Goal: Communication & Community: Answer question/provide support

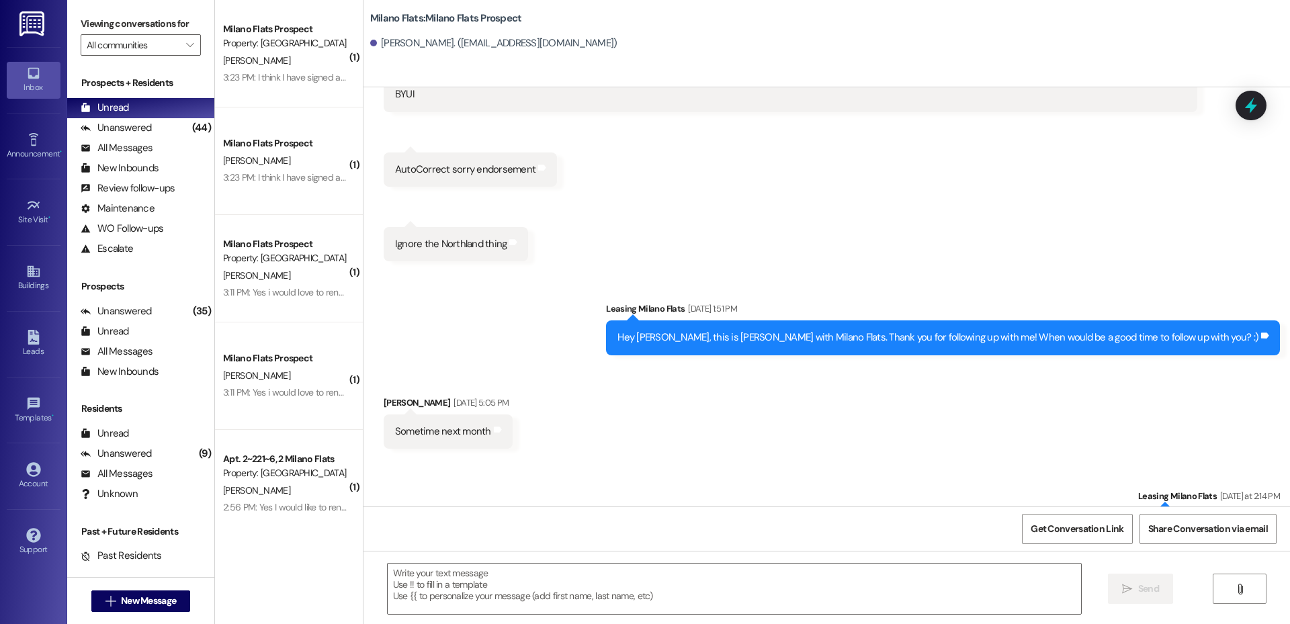
scroll to position [1999, 0]
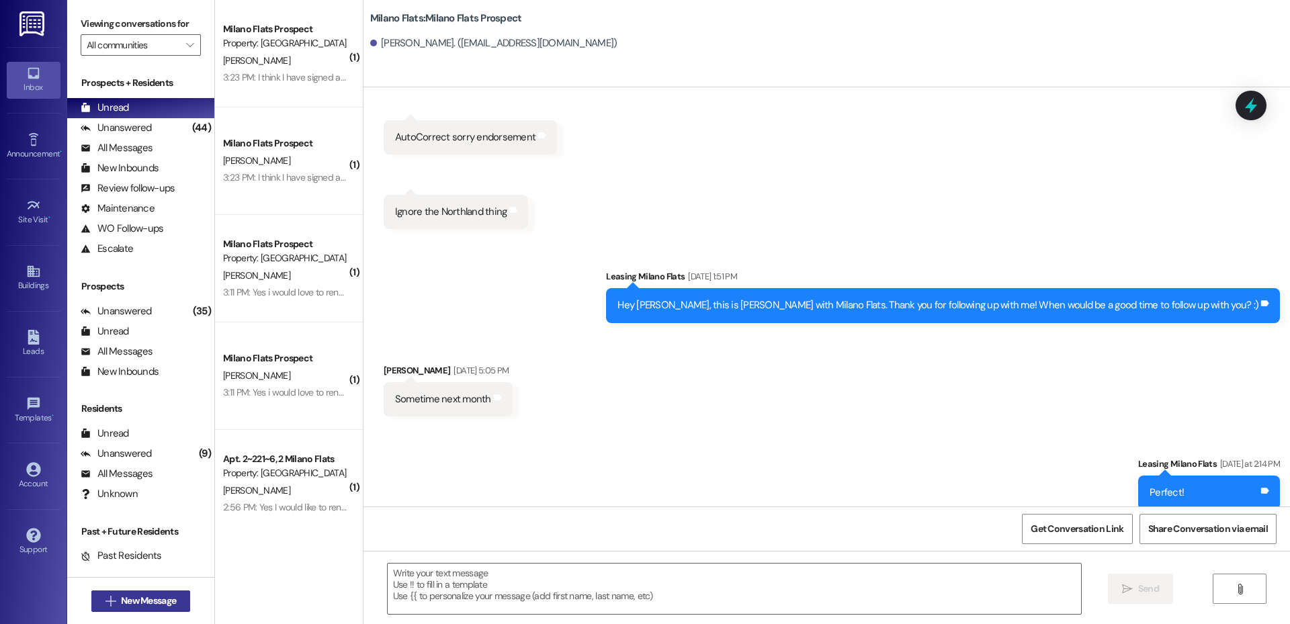
click at [105, 601] on icon "" at bounding box center [110, 601] width 10 height 11
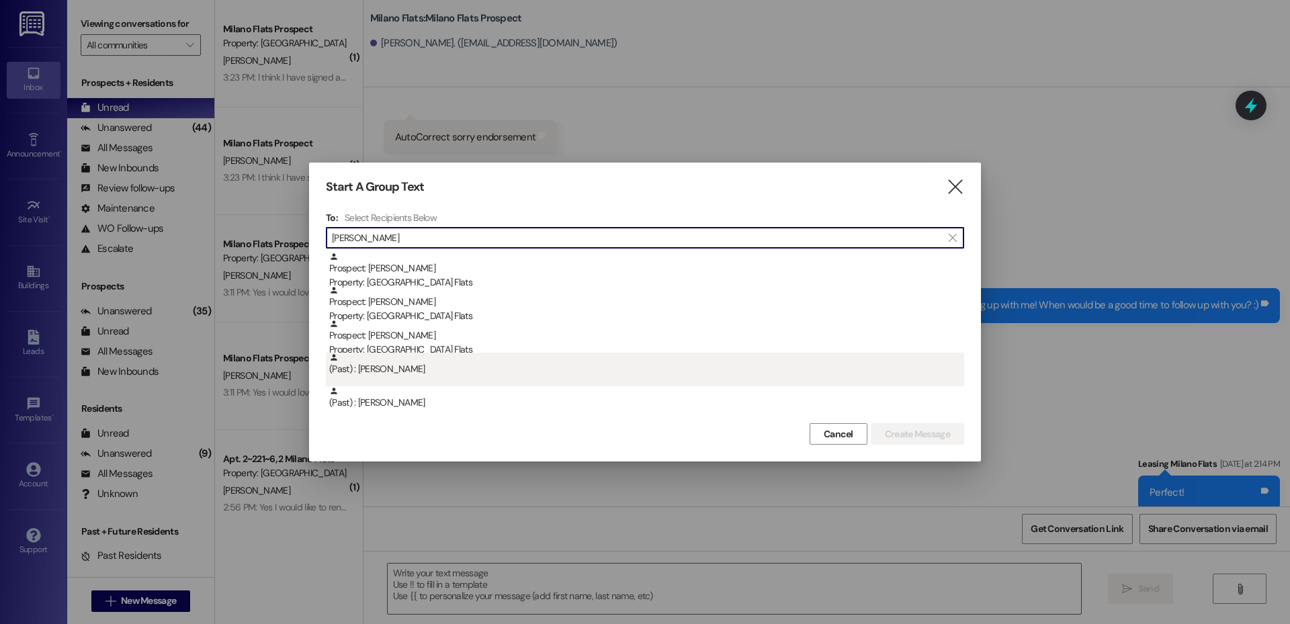
type input "[PERSON_NAME]"
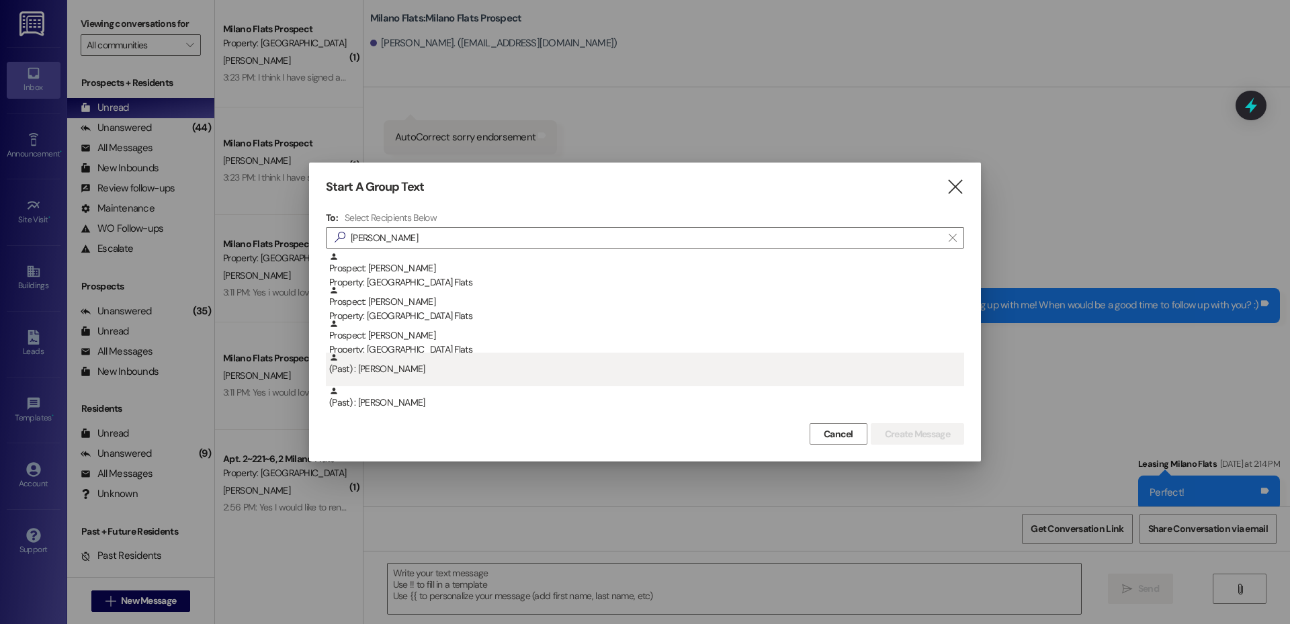
click at [402, 373] on div "(Past) : [PERSON_NAME]" at bounding box center [646, 365] width 635 height 24
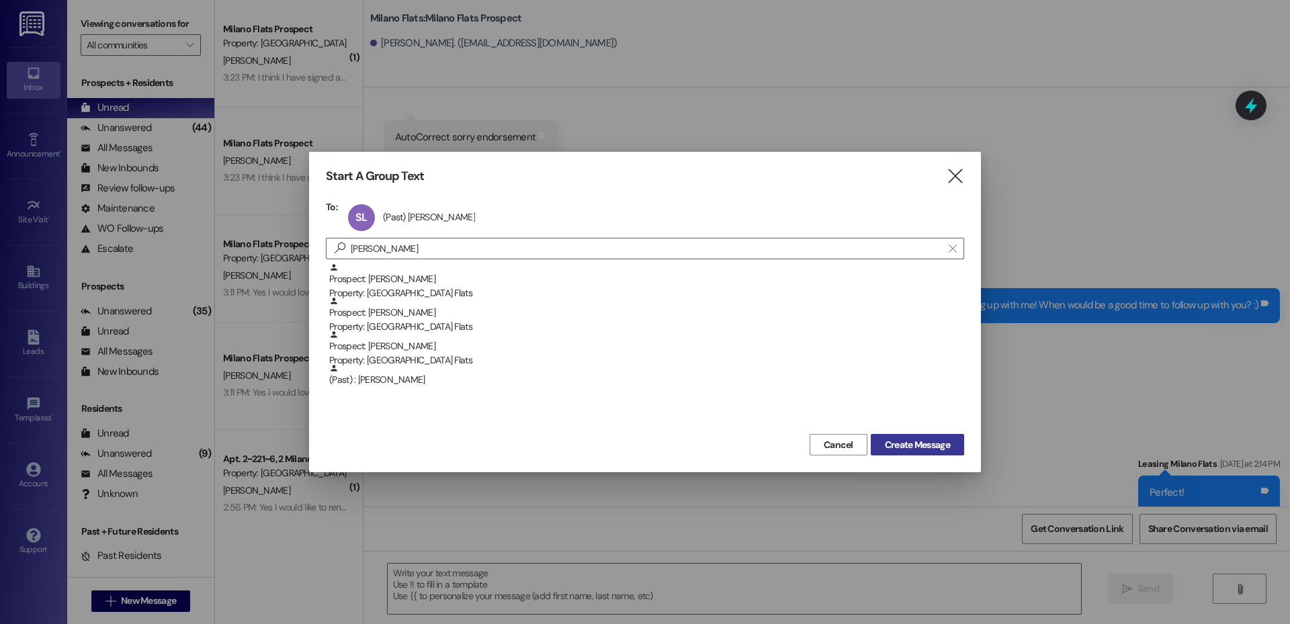
click at [896, 441] on span "Create Message" at bounding box center [917, 445] width 65 height 14
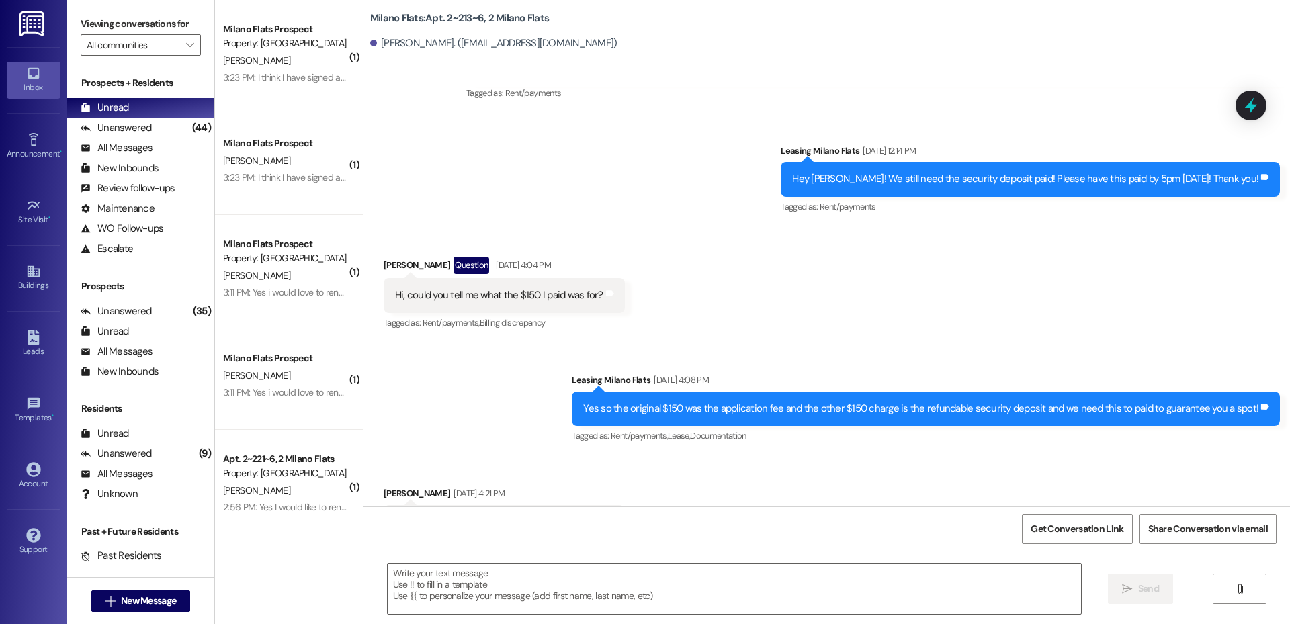
scroll to position [14362, 0]
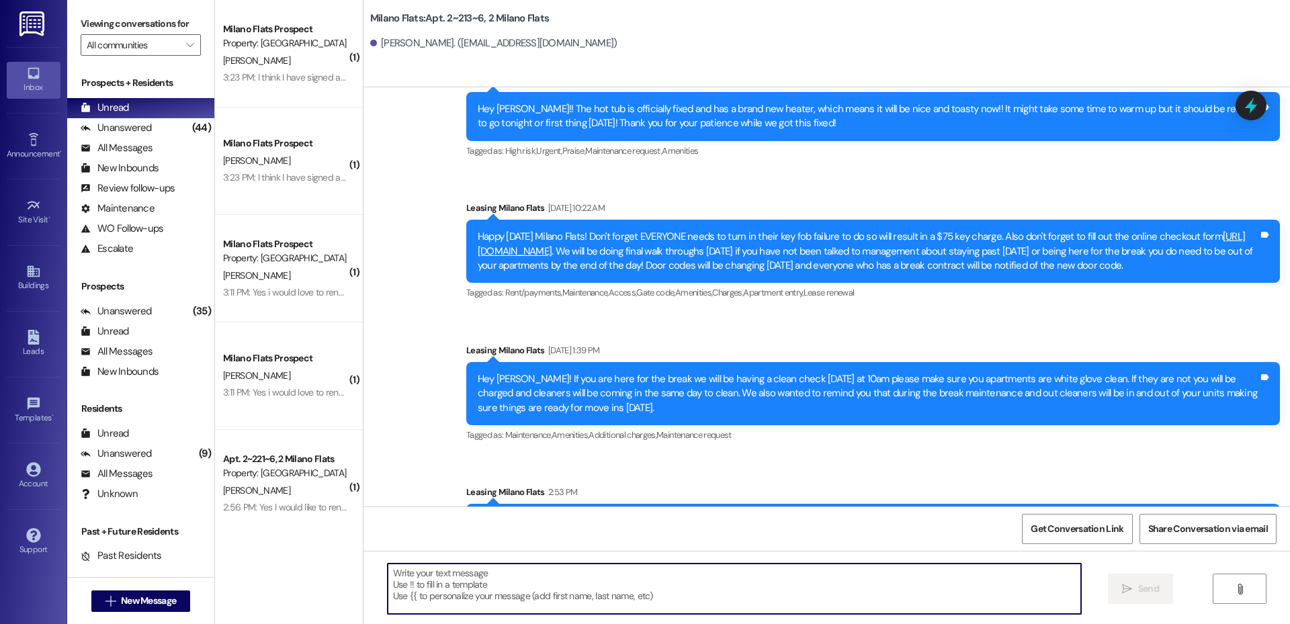
click at [572, 576] on textarea at bounding box center [734, 588] width 693 height 50
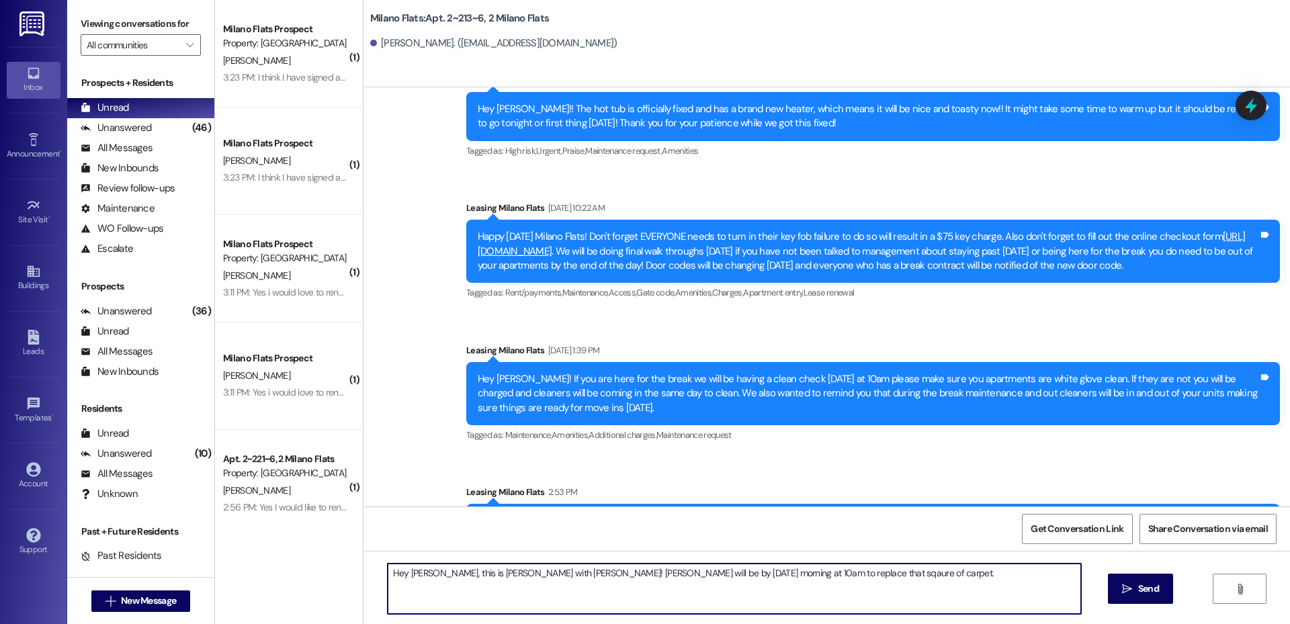
click at [780, 584] on textarea "Hey [PERSON_NAME], this is [PERSON_NAME] with [PERSON_NAME]! [PERSON_NAME] will…" at bounding box center [734, 588] width 693 height 50
drag, startPoint x: 775, startPoint y: 574, endPoint x: 845, endPoint y: 604, distance: 76.1
click at [845, 604] on textarea "Hey [PERSON_NAME], this is [PERSON_NAME] with [PERSON_NAME]! [PERSON_NAME] will…" at bounding box center [734, 588] width 693 height 50
click at [781, 574] on textarea "Hey [PERSON_NAME], this is [PERSON_NAME] with [PERSON_NAME]! [PERSON_NAME] will…" at bounding box center [734, 588] width 693 height 50
click at [785, 576] on textarea "Hey [PERSON_NAME], this is [PERSON_NAME] with [PERSON_NAME]! [PERSON_NAME] will…" at bounding box center [734, 588] width 693 height 50
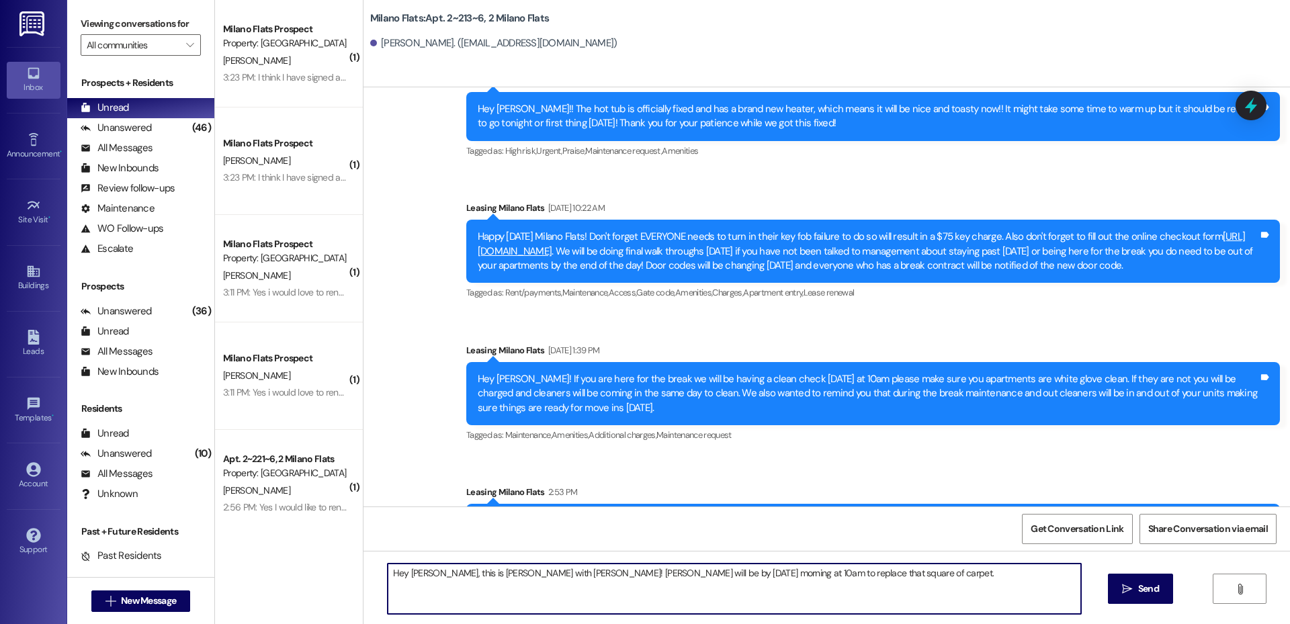
click at [903, 595] on textarea "Hey [PERSON_NAME], this is [PERSON_NAME] with [PERSON_NAME]! [PERSON_NAME] will…" at bounding box center [734, 588] width 693 height 50
type textarea "Hey [PERSON_NAME], this is [PERSON_NAME] with [PERSON_NAME]! [PERSON_NAME] will…"
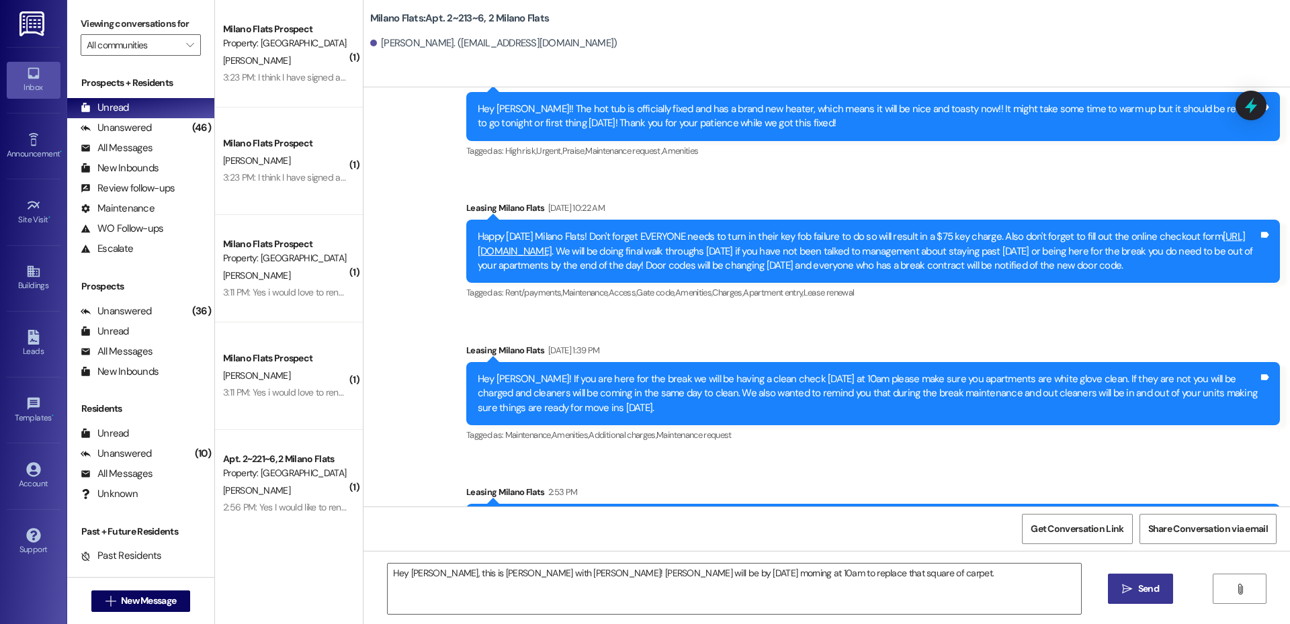
click at [1120, 597] on button " Send" at bounding box center [1140, 589] width 65 height 30
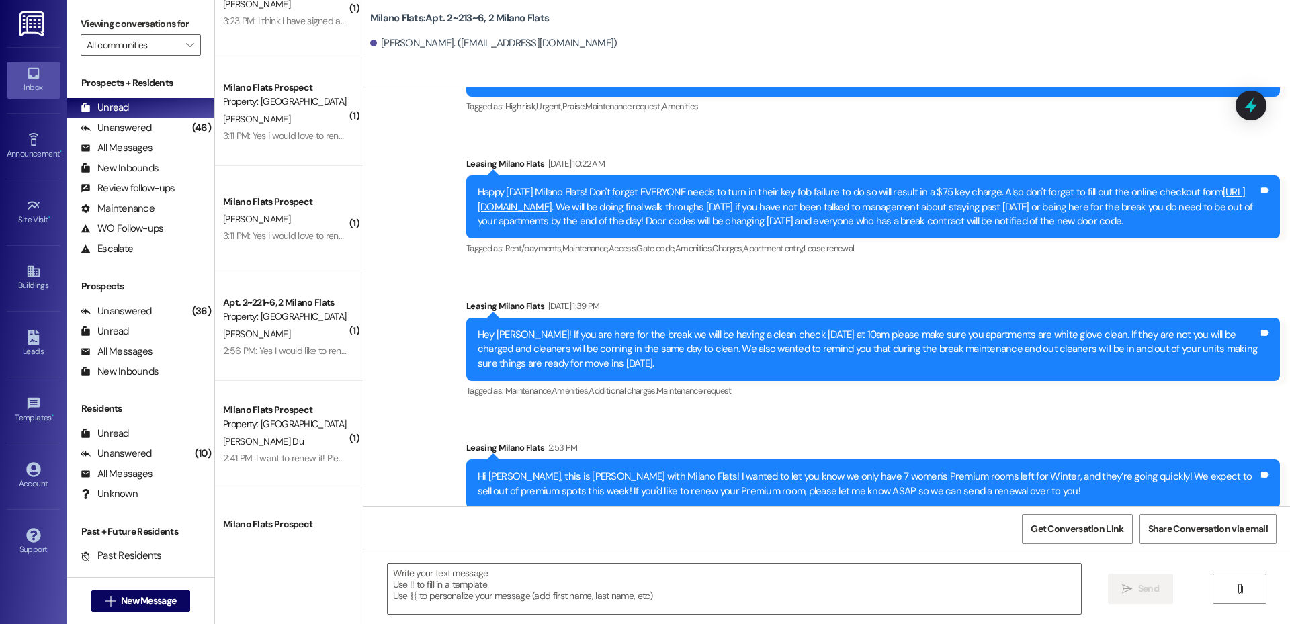
scroll to position [14455, 0]
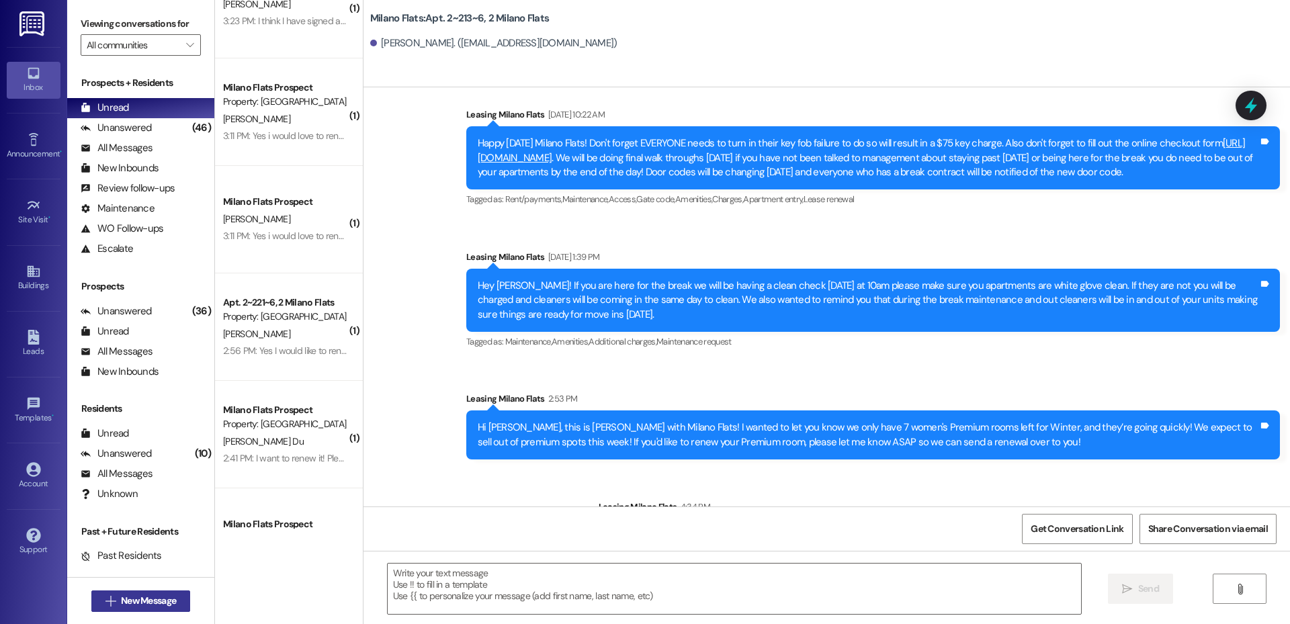
click at [161, 603] on span "New Message" at bounding box center [148, 601] width 55 height 14
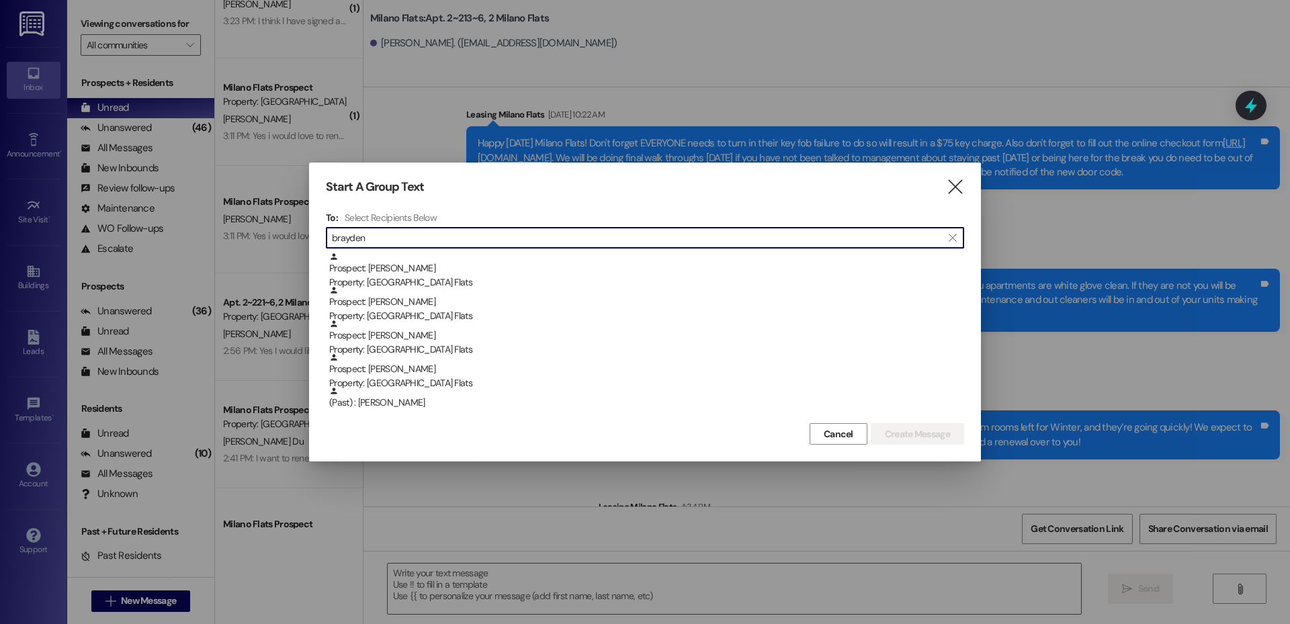
type input "brayden"
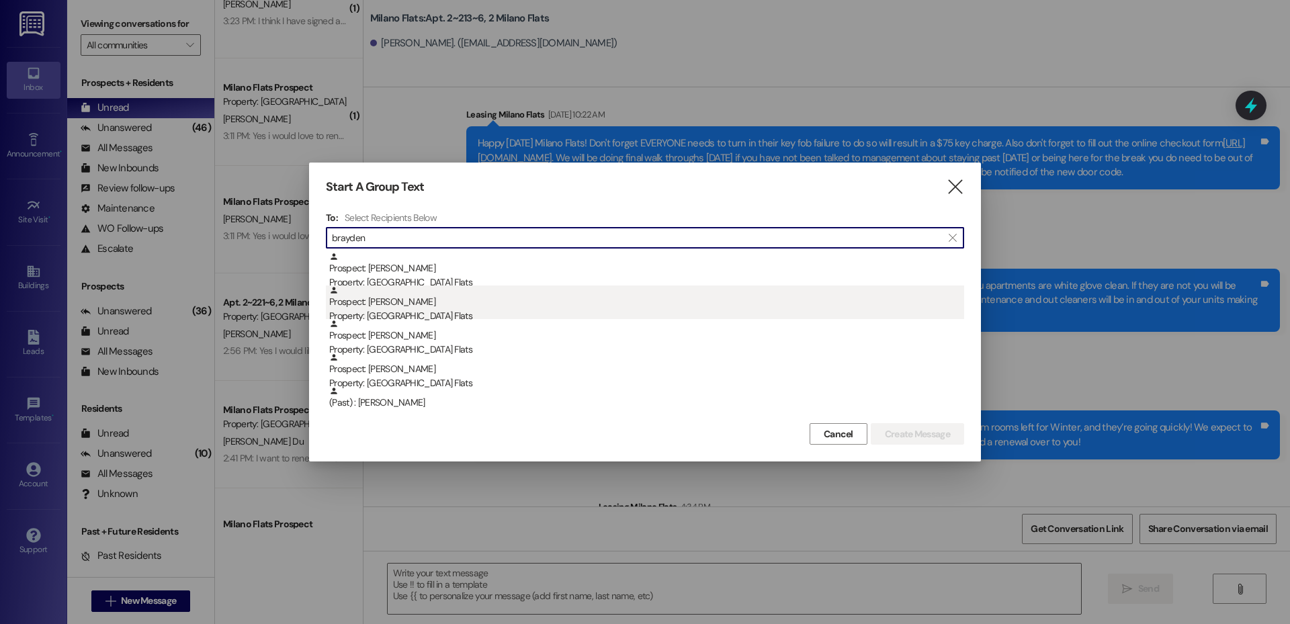
click at [461, 305] on div "Prospect: [PERSON_NAME] Property: [GEOGRAPHIC_DATA] Flats" at bounding box center [646, 304] width 635 height 38
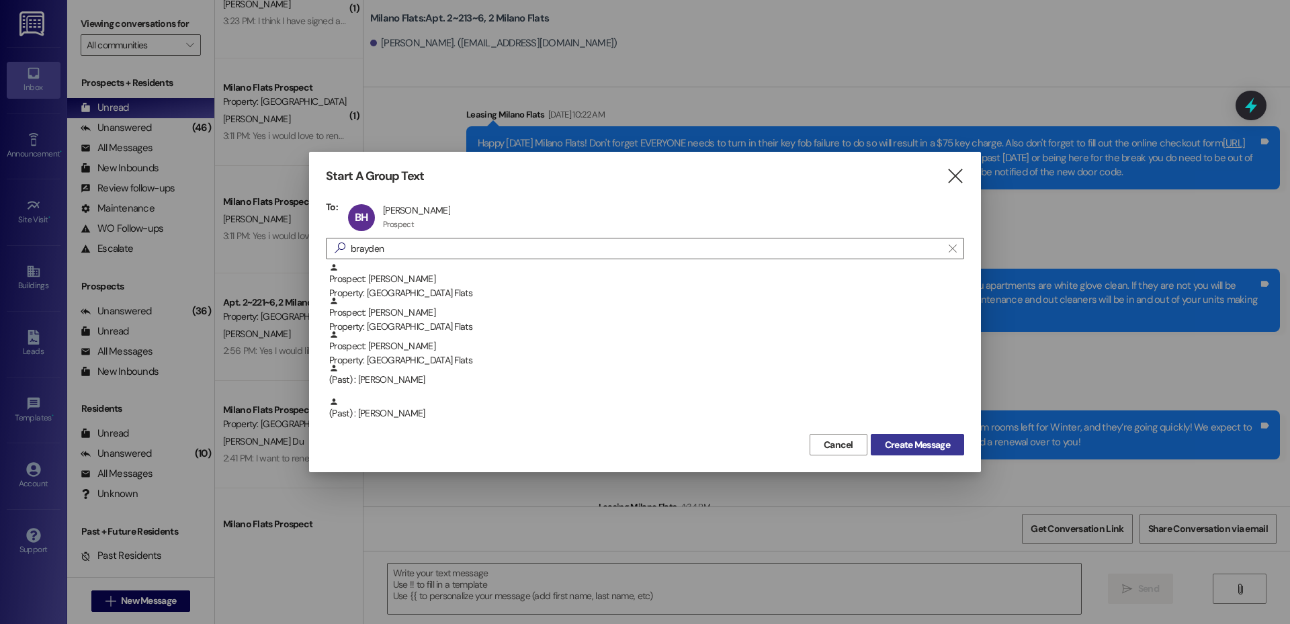
click at [901, 448] on span "Create Message" at bounding box center [917, 445] width 65 height 14
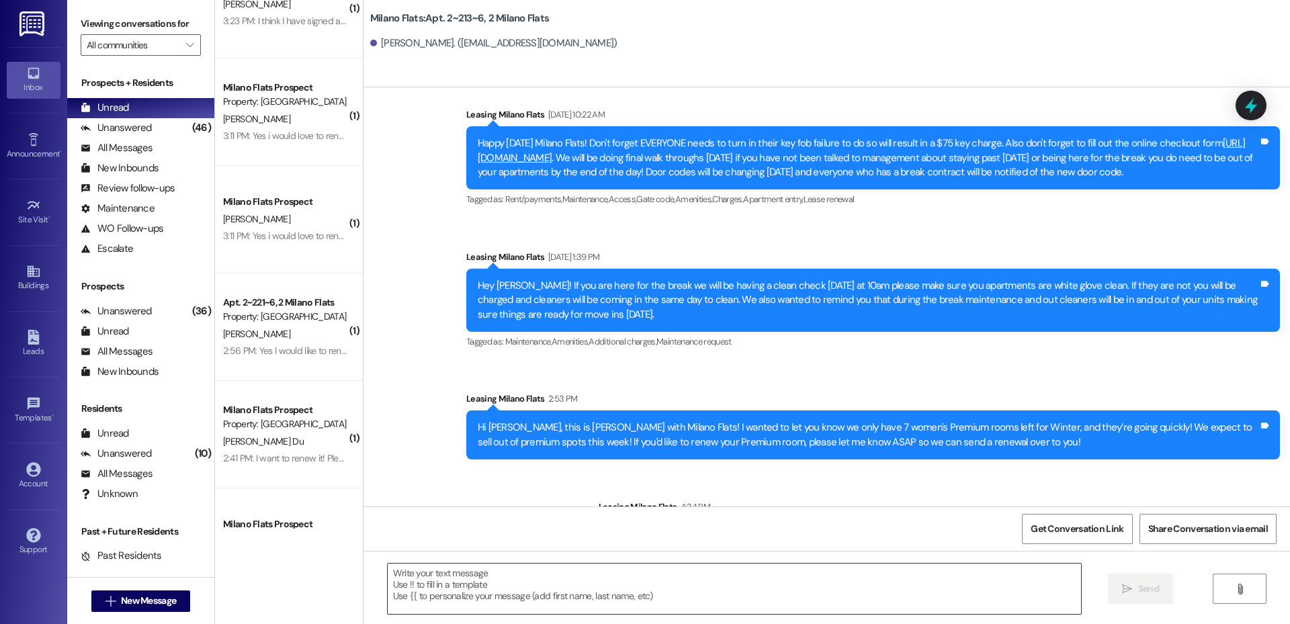
click at [549, 594] on textarea at bounding box center [734, 588] width 693 height 50
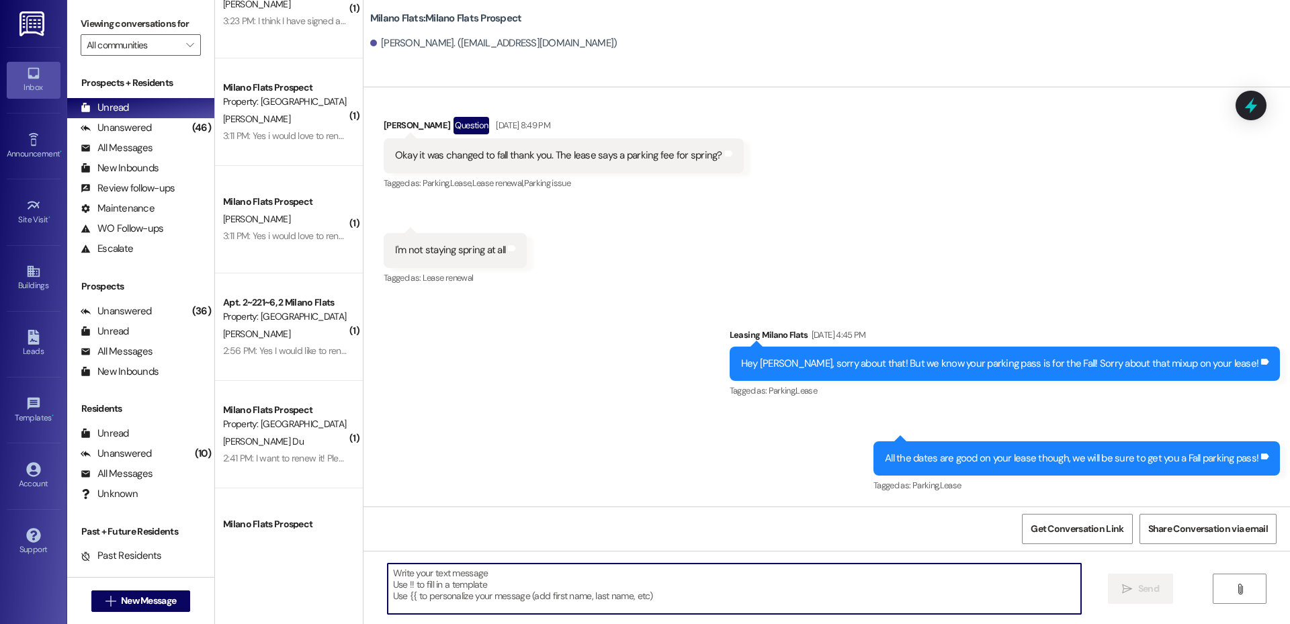
scroll to position [1914, 0]
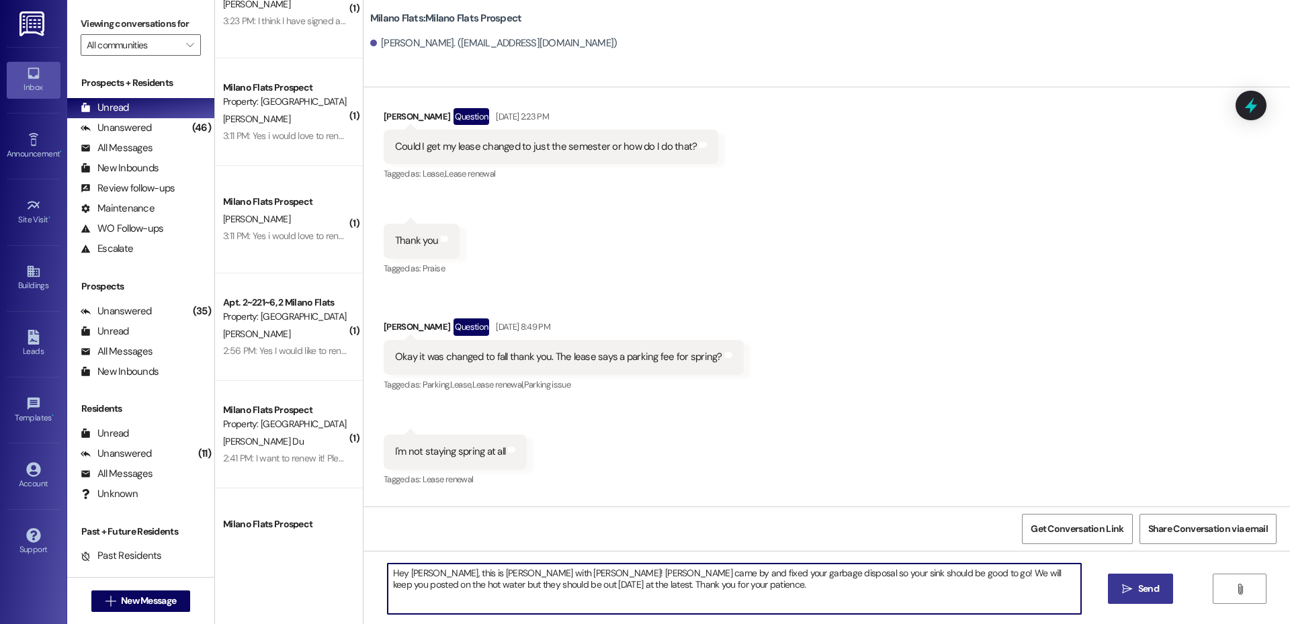
type textarea "Hey [PERSON_NAME], this is [PERSON_NAME] with [PERSON_NAME]! [PERSON_NAME] came…"
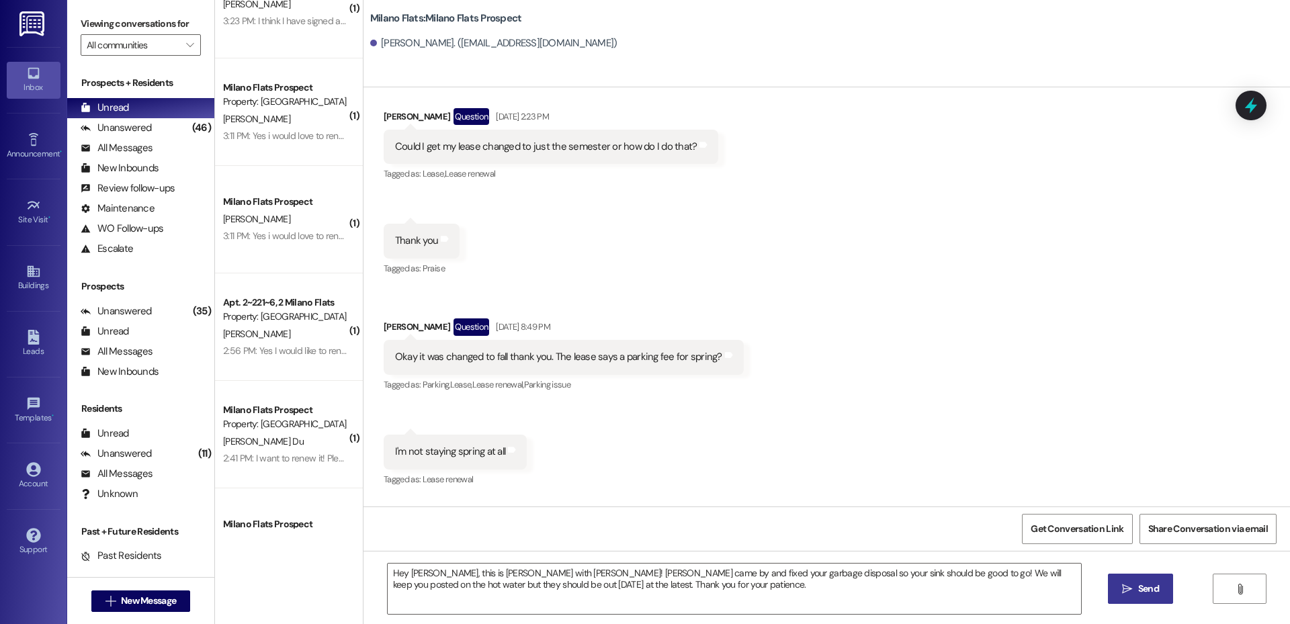
click at [1135, 586] on span "Send" at bounding box center [1148, 589] width 26 height 14
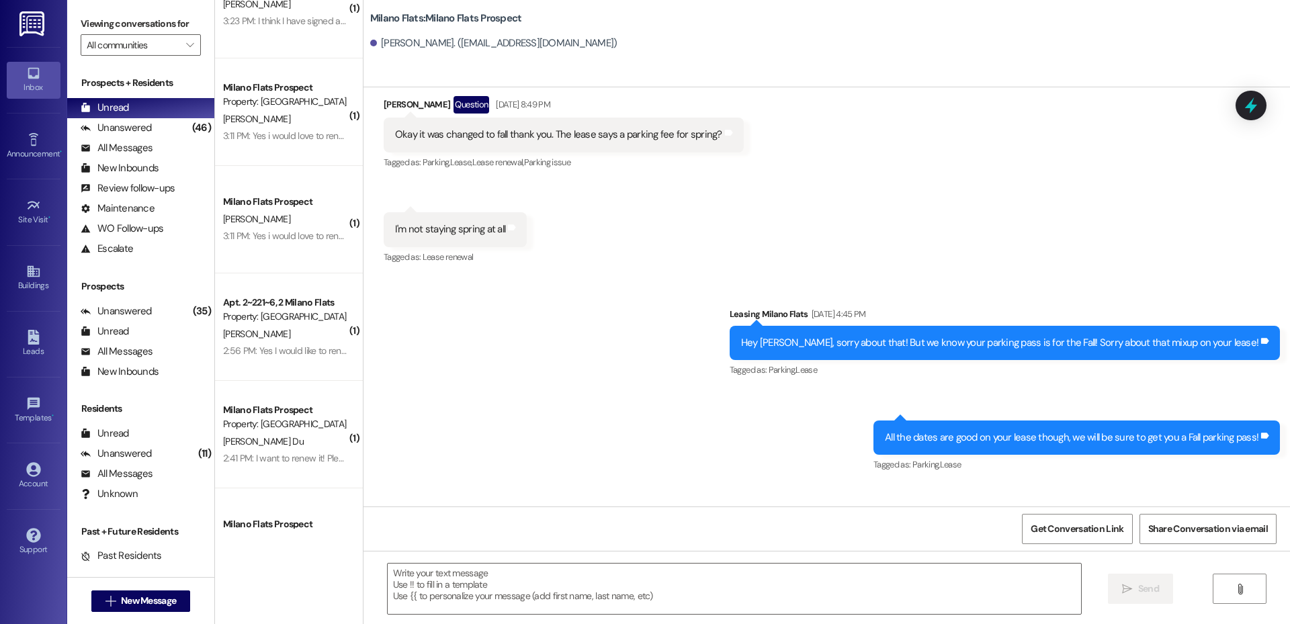
scroll to position [2180, 0]
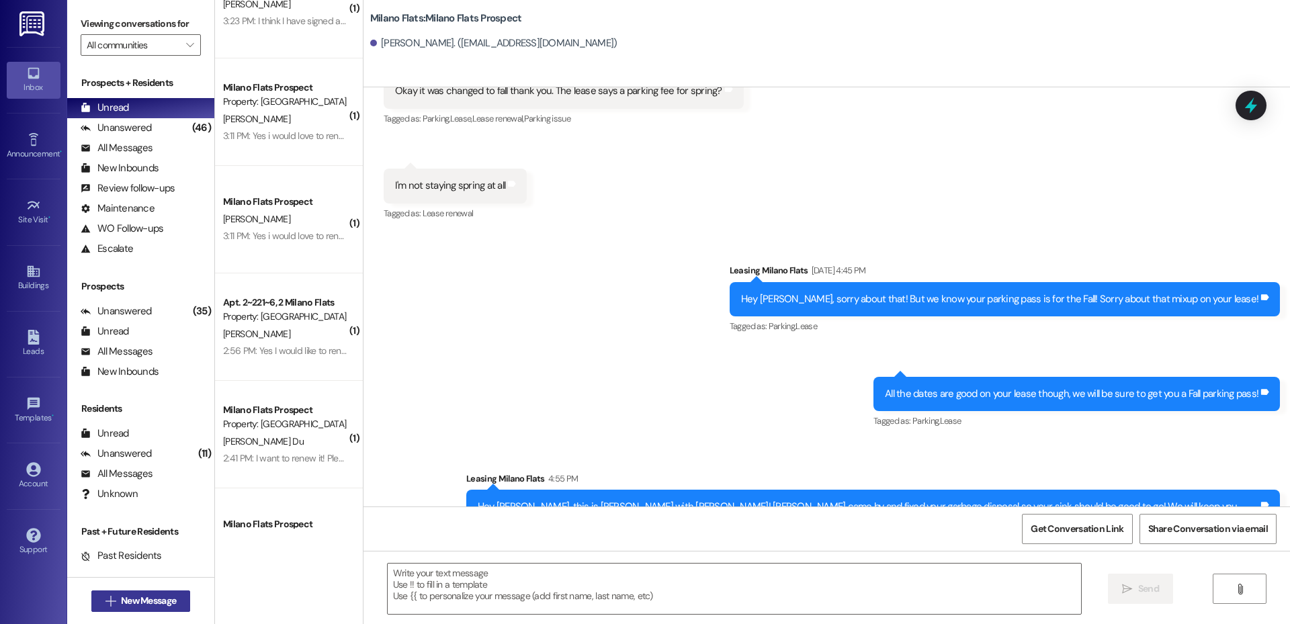
click at [160, 603] on span "New Message" at bounding box center [148, 601] width 55 height 14
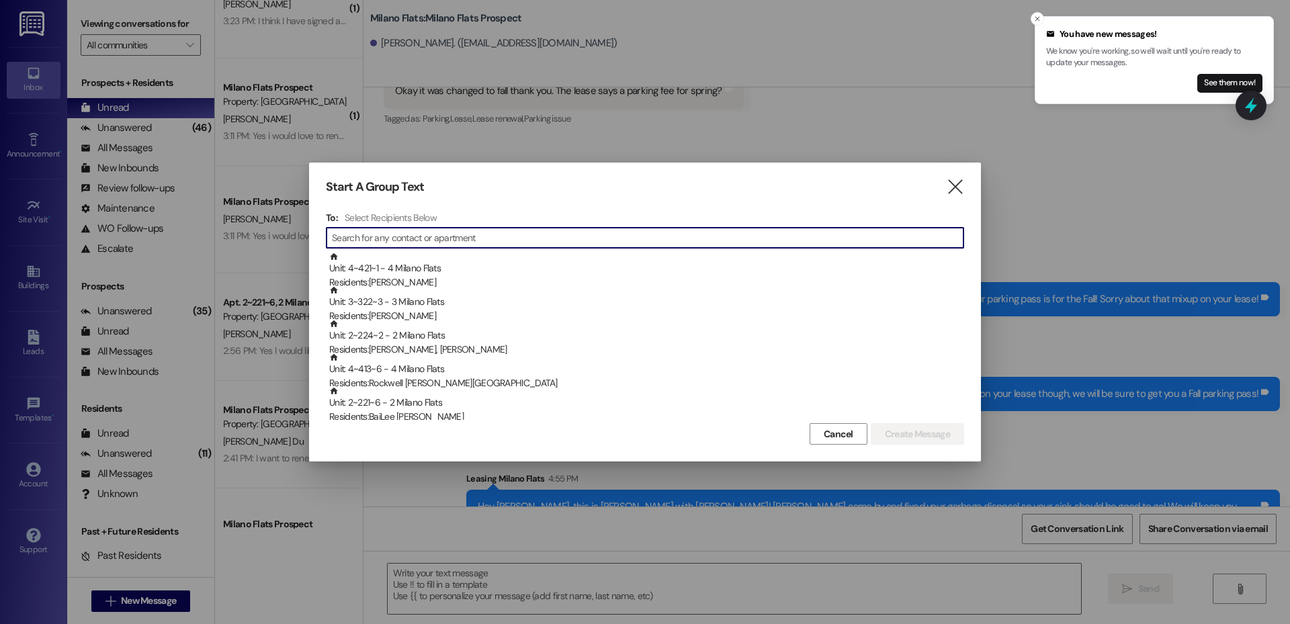
click at [459, 230] on input at bounding box center [647, 237] width 631 height 19
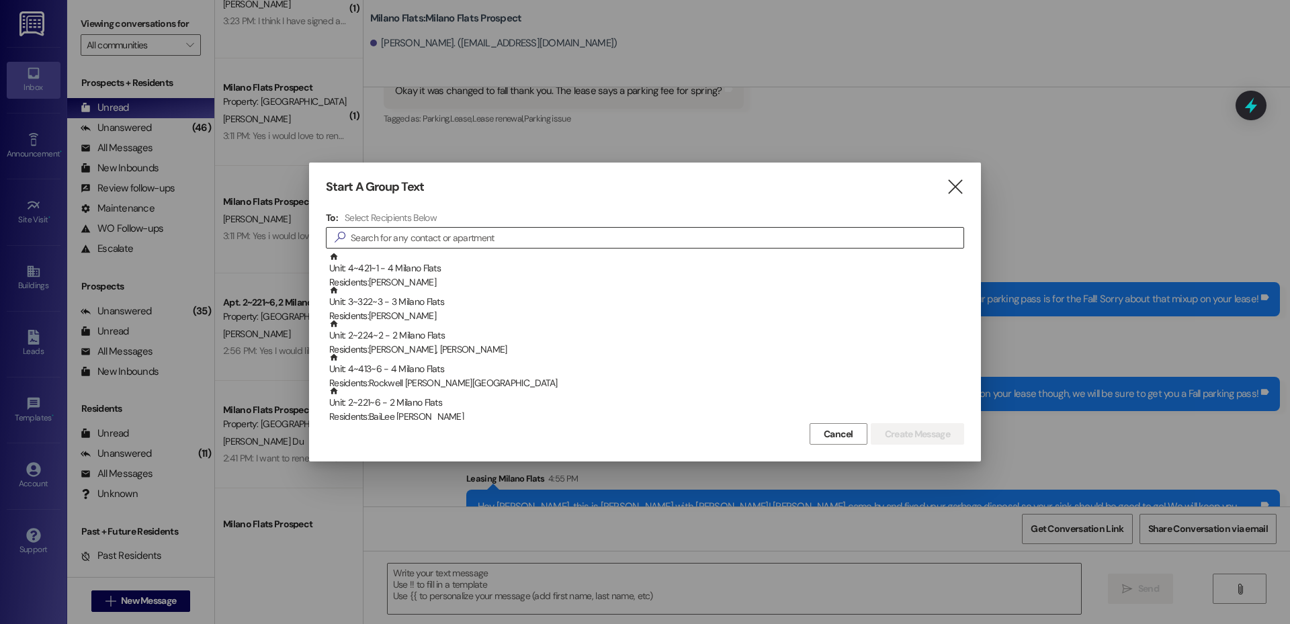
click at [463, 247] on div "" at bounding box center [645, 237] width 638 height 21
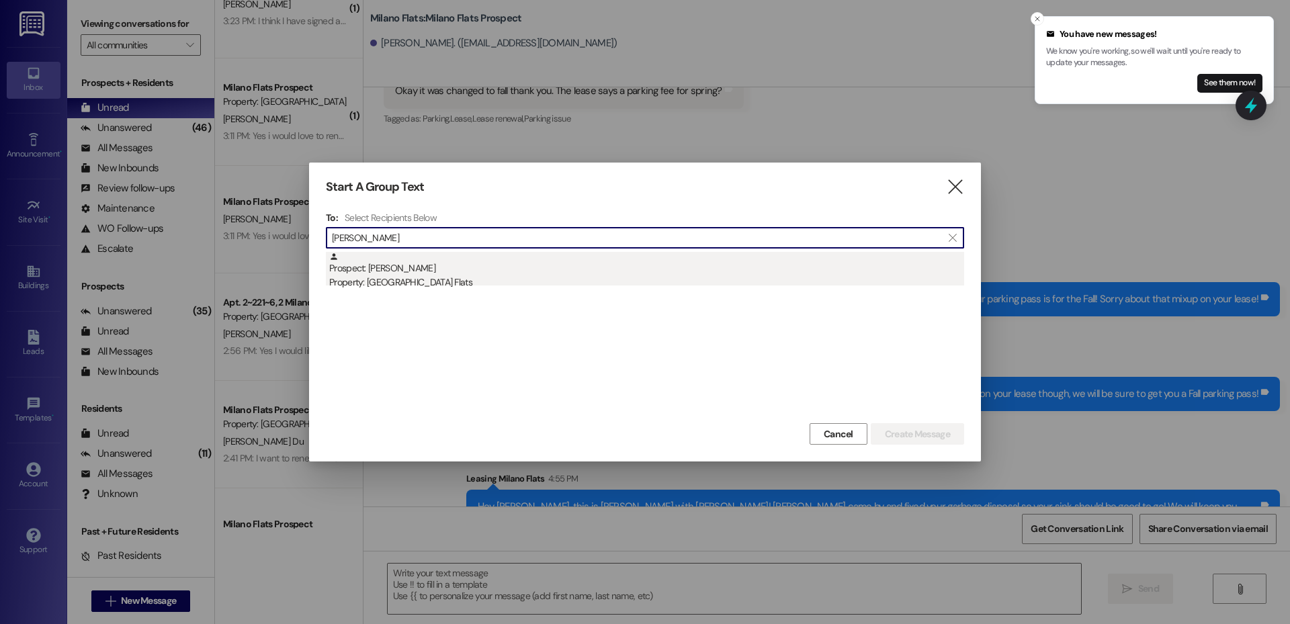
type input "[PERSON_NAME]"
click at [399, 273] on div "Prospect: [PERSON_NAME] Property: [GEOGRAPHIC_DATA] Flats" at bounding box center [646, 271] width 635 height 38
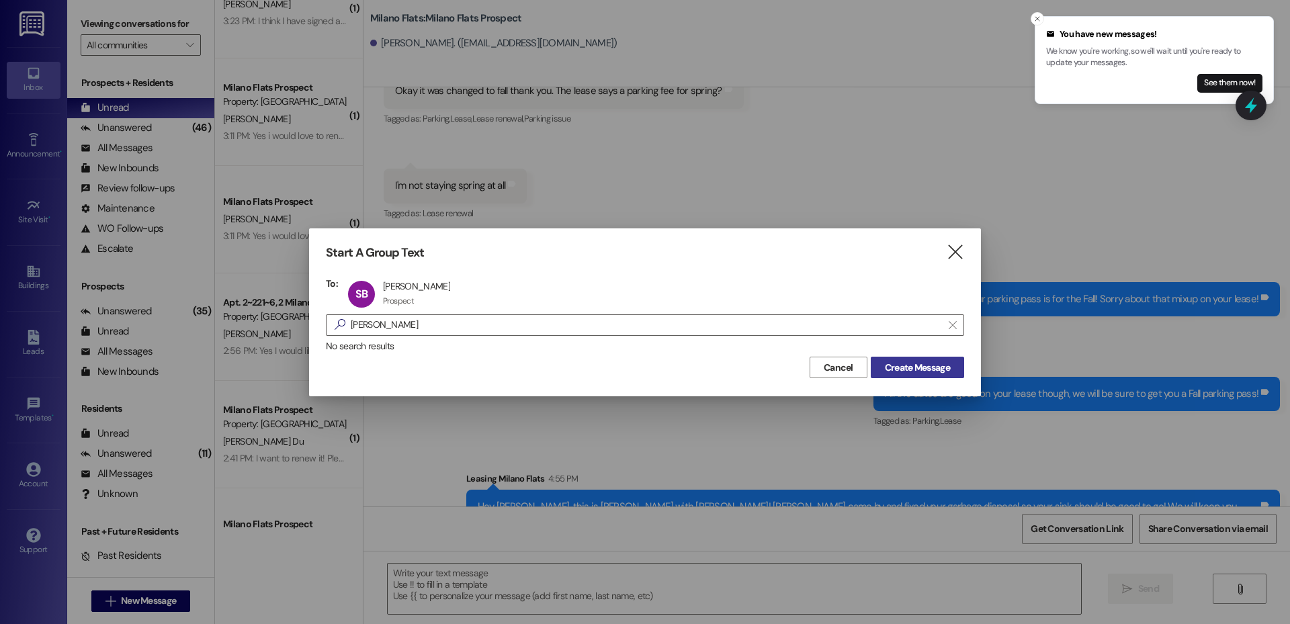
click at [928, 376] on button "Create Message" at bounding box center [916, 367] width 93 height 21
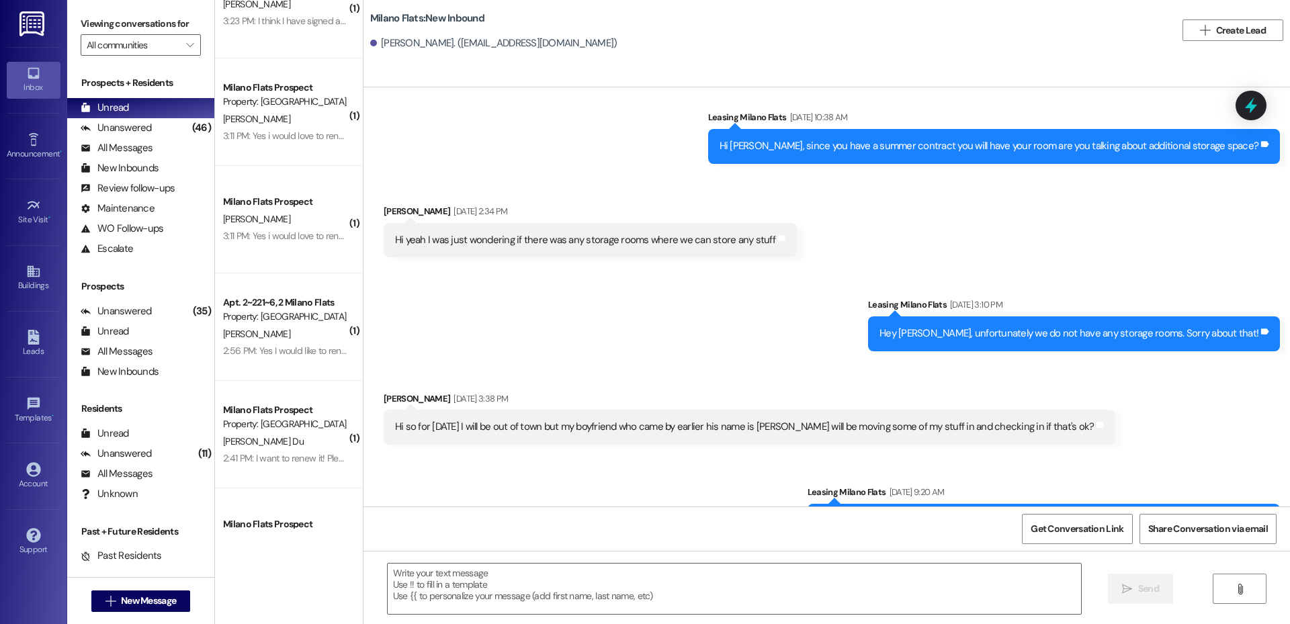
scroll to position [1061, 0]
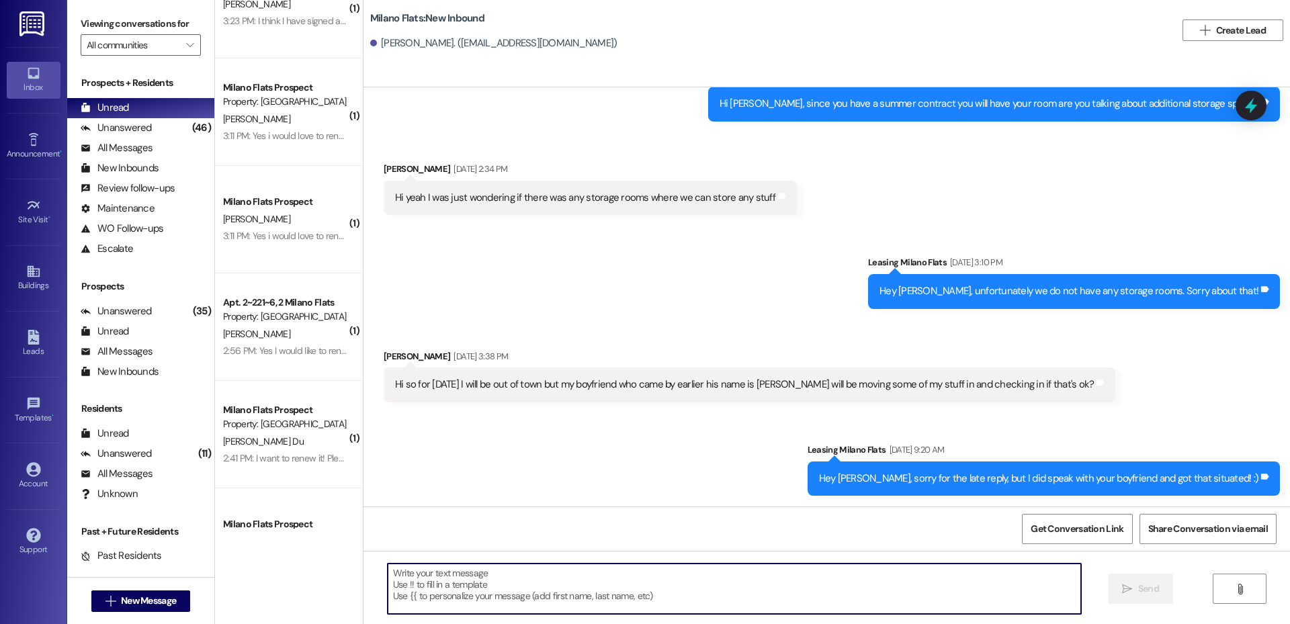
click at [574, 579] on textarea at bounding box center [734, 588] width 693 height 50
drag, startPoint x: 617, startPoint y: 587, endPoint x: 624, endPoint y: 585, distance: 7.0
click at [620, 585] on textarea at bounding box center [734, 588] width 693 height 50
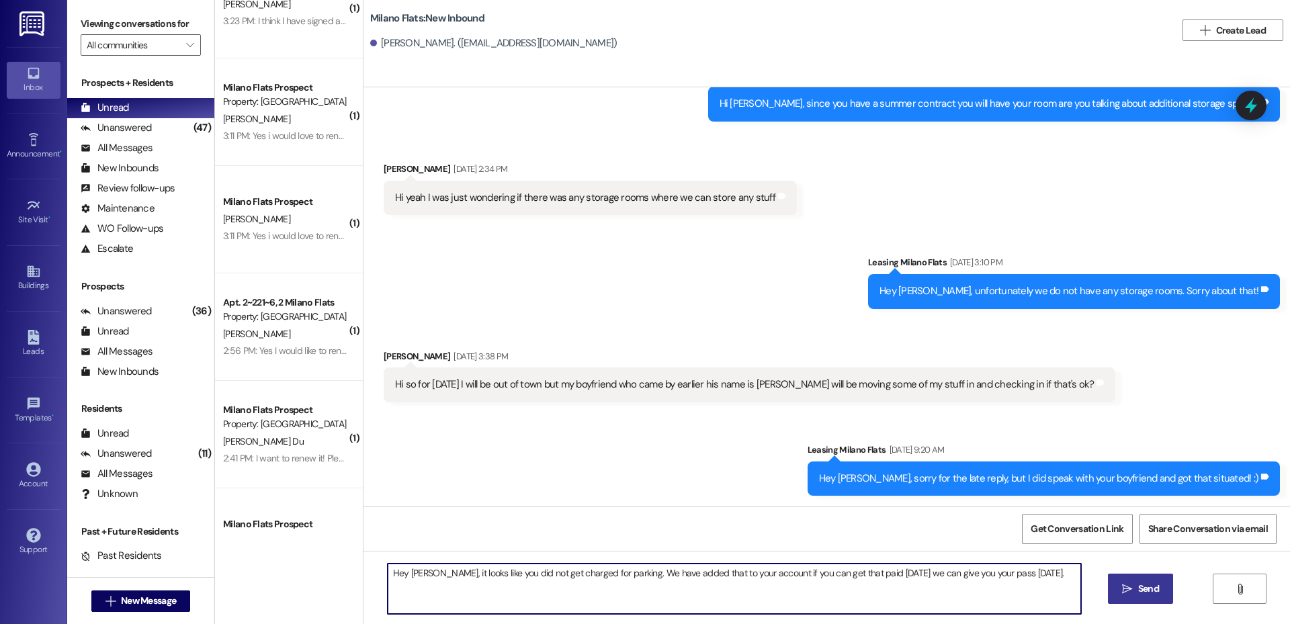
type textarea "Hey [PERSON_NAME], it looks like you did not get charged for parking. We have a…"
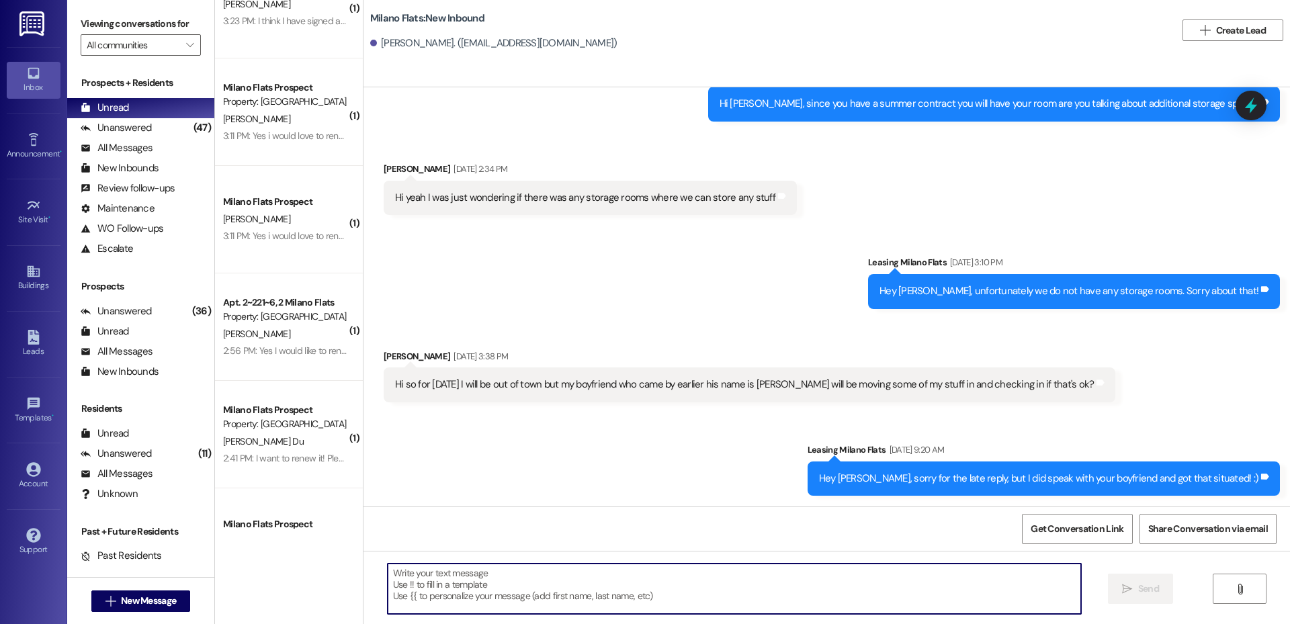
scroll to position [967, 0]
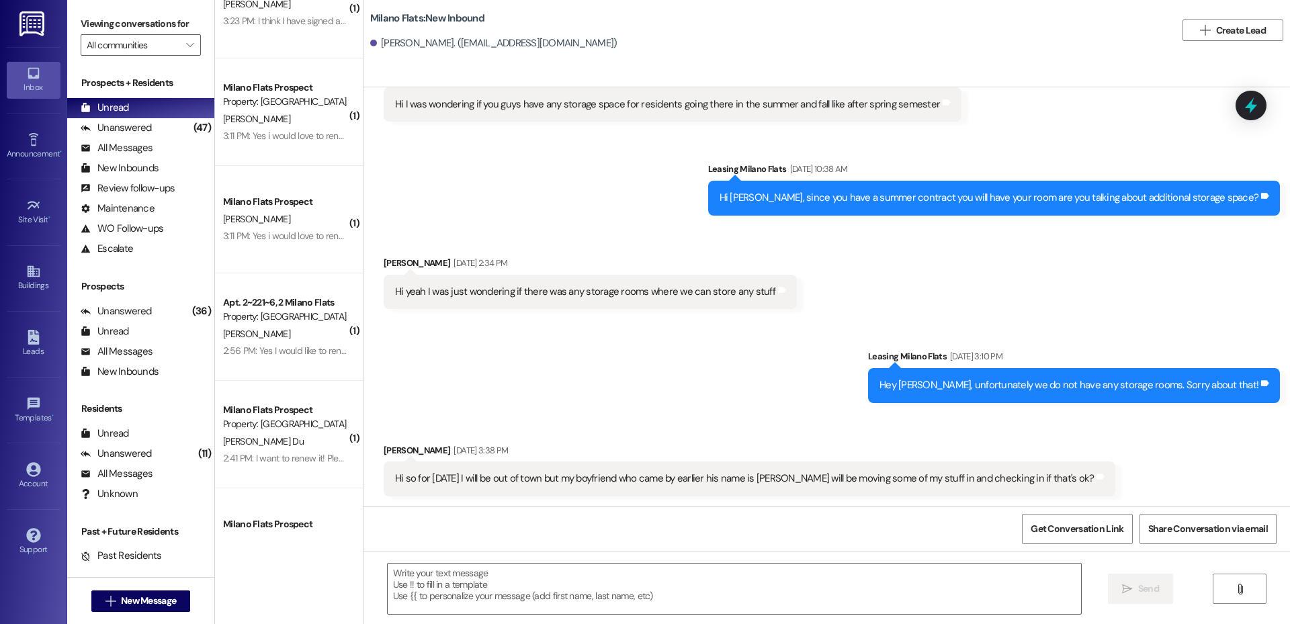
drag, startPoint x: 623, startPoint y: 580, endPoint x: 474, endPoint y: 372, distance: 256.1
click at [474, 372] on div "Sent via SMS Leasing [GEOGRAPHIC_DATA] Flats [DATE] 3:10 PM Hey [PERSON_NAME], …" at bounding box center [826, 365] width 926 height 93
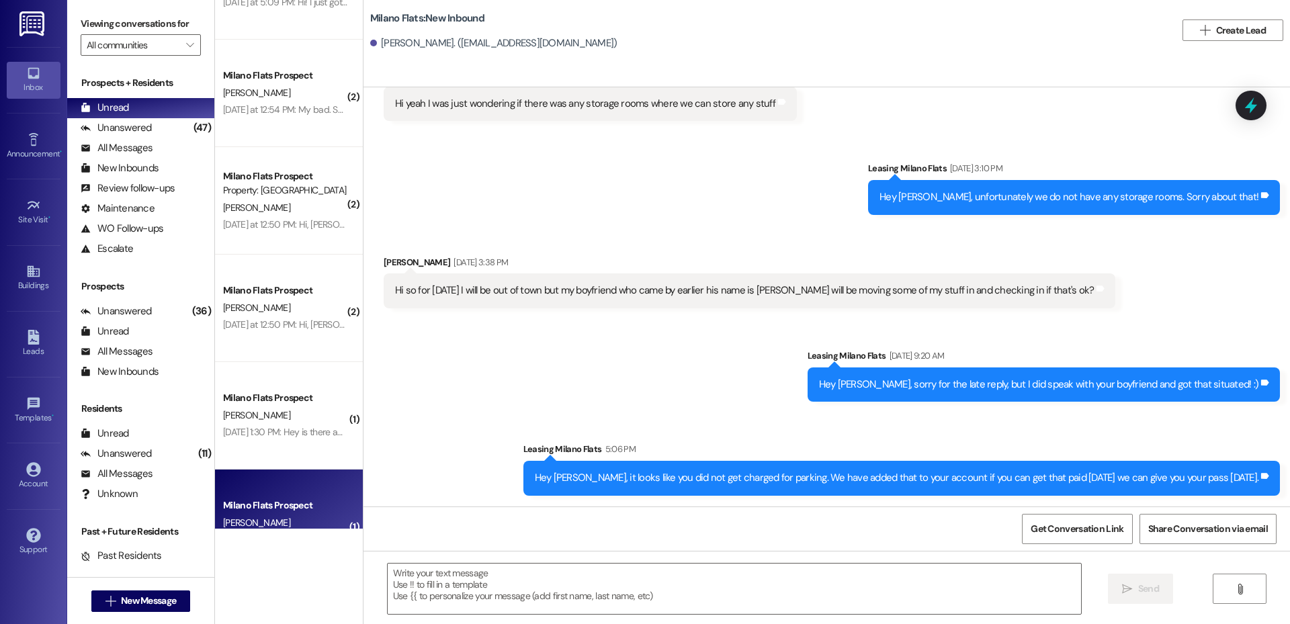
scroll to position [1200, 0]
